Goal: Transaction & Acquisition: Purchase product/service

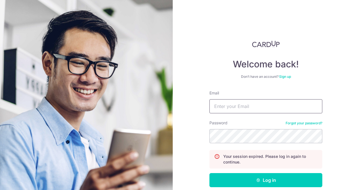
click at [232, 108] on input "Email" at bounding box center [265, 106] width 113 height 14
type input "ruxin.shi@dviasia.com"
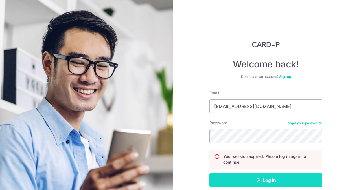
drag, startPoint x: 277, startPoint y: 175, endPoint x: 277, endPoint y: 180, distance: 5.1
click at [277, 179] on button "Log in" at bounding box center [265, 180] width 113 height 14
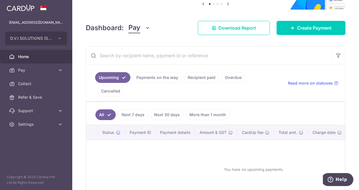
scroll to position [30, 0]
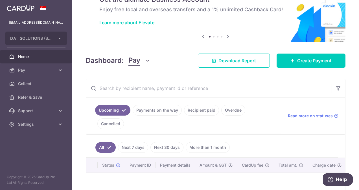
click at [200, 109] on link "Recipient paid" at bounding box center [201, 110] width 35 height 11
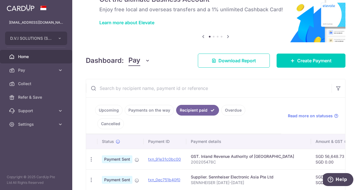
click at [160, 88] on input "text" at bounding box center [208, 88] width 245 height 18
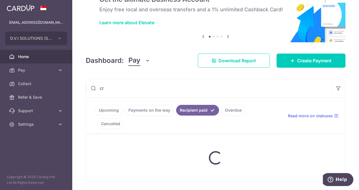
type input "c"
type input "s"
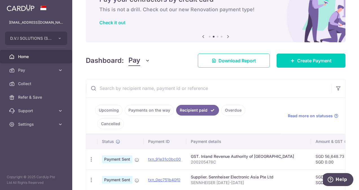
scroll to position [58, 0]
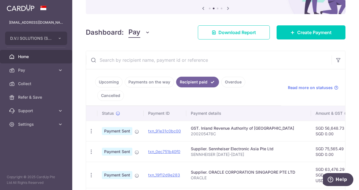
click at [155, 58] on input "text" at bounding box center [208, 60] width 245 height 18
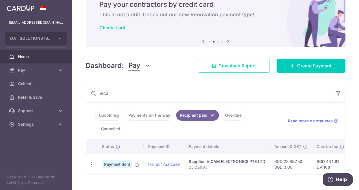
scroll to position [34, 0]
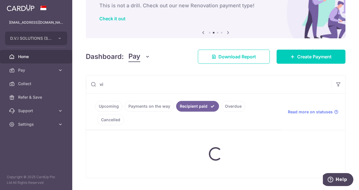
type input "v"
type input "b"
type input "e"
type input "s"
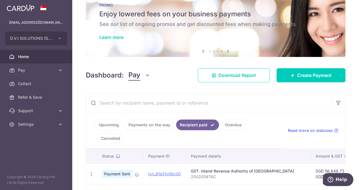
scroll to position [0, 0]
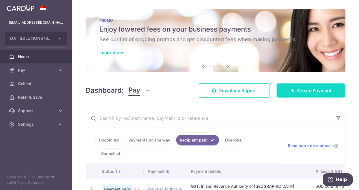
click at [307, 88] on span "Create Payment" at bounding box center [314, 90] width 34 height 7
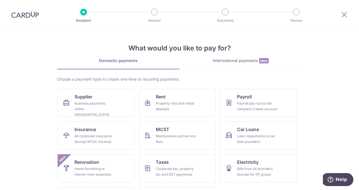
click at [220, 59] on div "International payments New" at bounding box center [240, 61] width 122 height 6
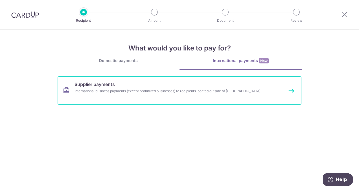
click at [104, 96] on link "Supplier payments International business payments (except prohibited businesses…" at bounding box center [180, 90] width 244 height 28
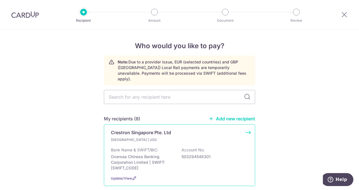
click at [170, 130] on div "Crestron Singapore Pte. Ltd Singapore | USD Bank Name & SWIFT/BIC: Oversea Chin…" at bounding box center [179, 155] width 151 height 62
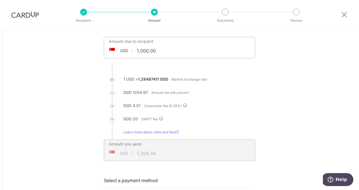
scroll to position [56, 0]
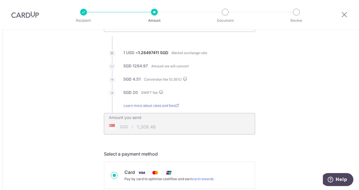
click at [144, 53] on label "1.28497411" at bounding box center [148, 53] width 21 height 6
click at [145, 50] on label "1.28497411" at bounding box center [148, 53] width 21 height 6
click at [144, 52] on label "1.28497411" at bounding box center [148, 53] width 21 height 6
type input "1,000.00"
type input "1,309.49"
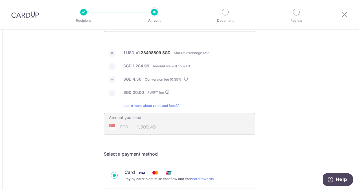
drag, startPoint x: 144, startPoint y: 52, endPoint x: 139, endPoint y: 52, distance: 4.8
click at [139, 52] on label "1.28498509" at bounding box center [149, 53] width 23 height 6
copy label "1.28498509"
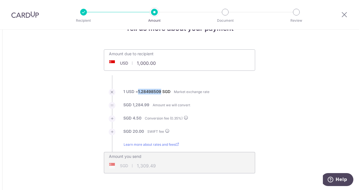
scroll to position [0, 0]
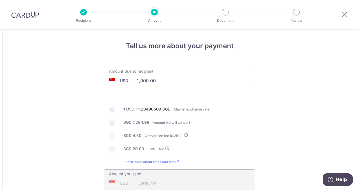
click at [349, 9] on div at bounding box center [343, 14] width 29 height 29
click at [346, 11] on icon at bounding box center [344, 14] width 7 height 7
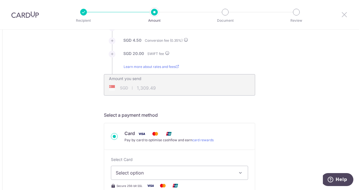
scroll to position [197, 0]
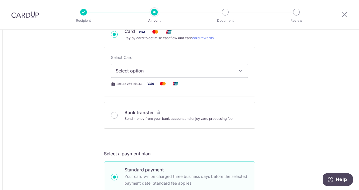
click at [181, 70] on span "Select option" at bounding box center [174, 70] width 117 height 7
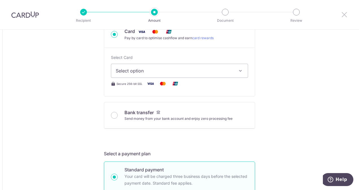
click at [345, 17] on icon at bounding box center [344, 14] width 7 height 7
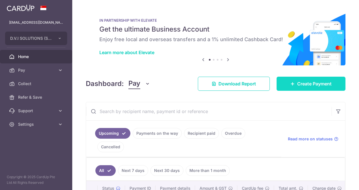
click at [318, 87] on span "Create Payment" at bounding box center [314, 83] width 34 height 7
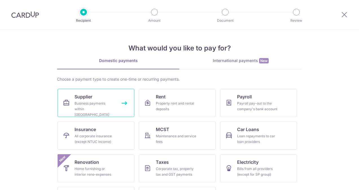
click at [89, 95] on span "Supplier" at bounding box center [83, 96] width 18 height 7
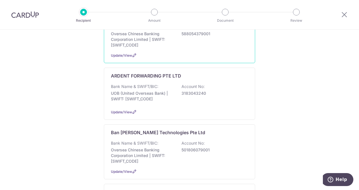
scroll to position [56, 0]
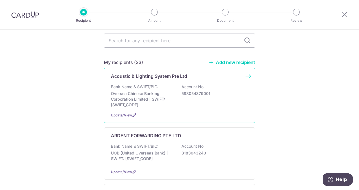
click at [171, 99] on p "Oversea Chinese Banking Corporation Limited | SWIFT: [SWIFT_CODE]" at bounding box center [142, 99] width 63 height 17
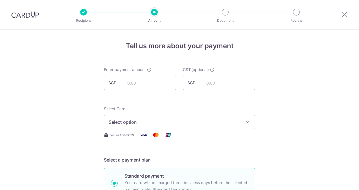
scroll to position [56, 0]
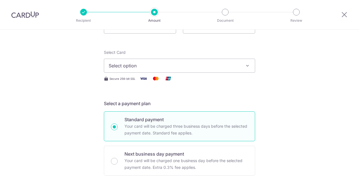
click at [182, 69] on span "Select option" at bounding box center [174, 65] width 131 height 7
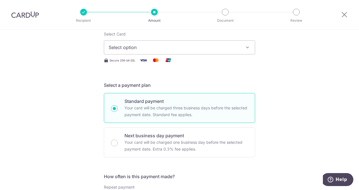
scroll to position [28, 0]
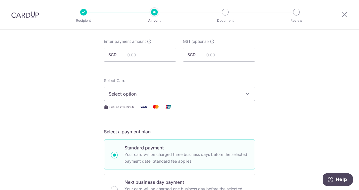
click at [174, 93] on span "Select option" at bounding box center [174, 94] width 131 height 7
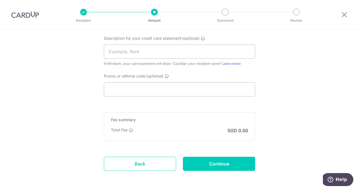
scroll to position [386, 0]
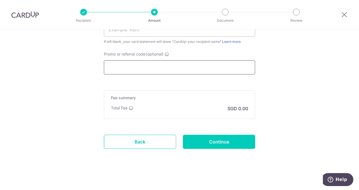
click at [169, 67] on input "Promo or referral code (optional)" at bounding box center [179, 67] width 151 height 14
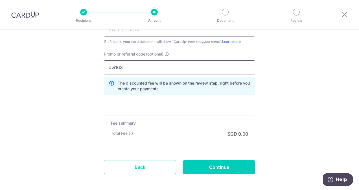
type input "dvi163"
click at [109, 82] on icon at bounding box center [112, 85] width 6 height 11
click at [111, 83] on icon at bounding box center [112, 85] width 6 height 11
click at [133, 87] on p "The discounted fee will be shown on the review step, right before you create yo…" at bounding box center [184, 85] width 133 height 11
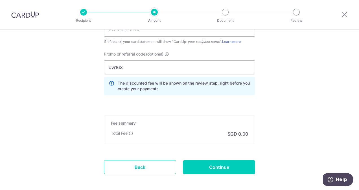
click at [166, 53] on icon at bounding box center [166, 54] width 5 height 5
click at [166, 60] on input "dvi163" at bounding box center [179, 67] width 151 height 14
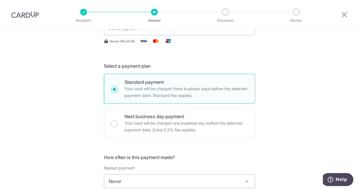
scroll to position [76, 0]
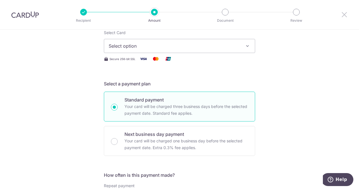
click at [344, 17] on icon at bounding box center [344, 14] width 7 height 7
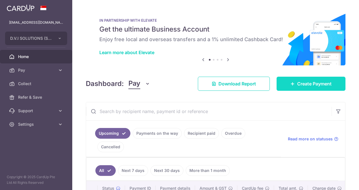
click at [298, 81] on span "Create Payment" at bounding box center [314, 83] width 34 height 7
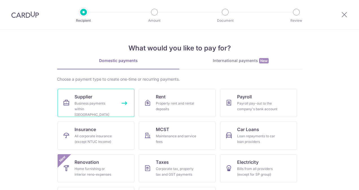
click at [107, 93] on link "Supplier Business payments within Singapore" at bounding box center [96, 103] width 77 height 28
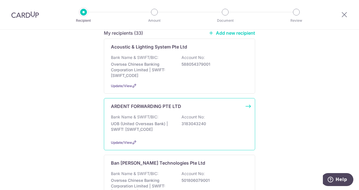
scroll to position [85, 0]
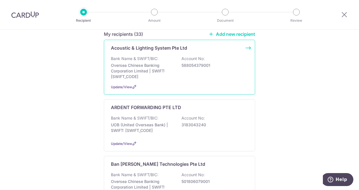
click at [162, 68] on p "Oversea Chinese Banking Corporation Limited | SWIFT: [SWIFT_CODE]" at bounding box center [142, 71] width 63 height 17
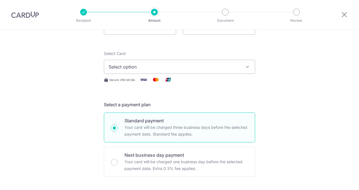
scroll to position [56, 0]
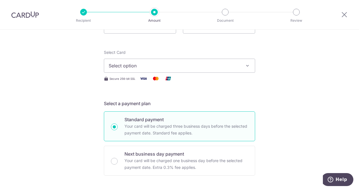
click at [171, 72] on button "Select option" at bounding box center [179, 66] width 151 height 14
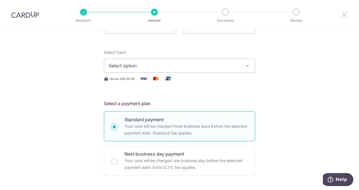
click at [343, 17] on div at bounding box center [343, 14] width 29 height 29
drag, startPoint x: 343, startPoint y: 14, endPoint x: 202, endPoint y: 27, distance: 141.0
click at [343, 14] on icon at bounding box center [344, 14] width 7 height 7
